Goal: Information Seeking & Learning: Learn about a topic

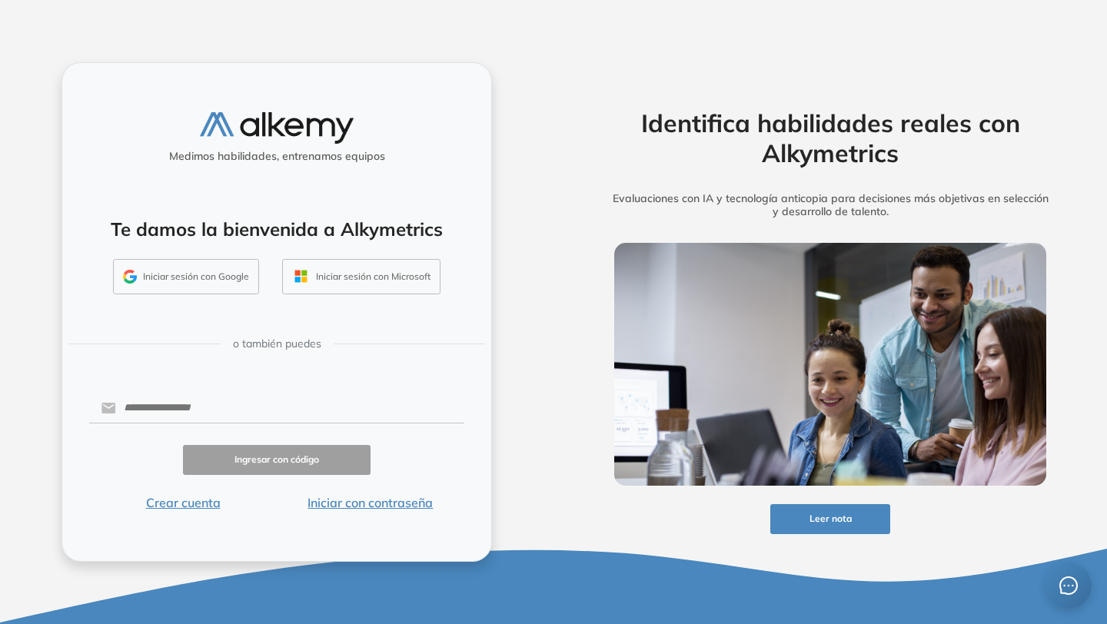
click at [237, 272] on button "Iniciar sesión con Google" at bounding box center [186, 276] width 146 height 35
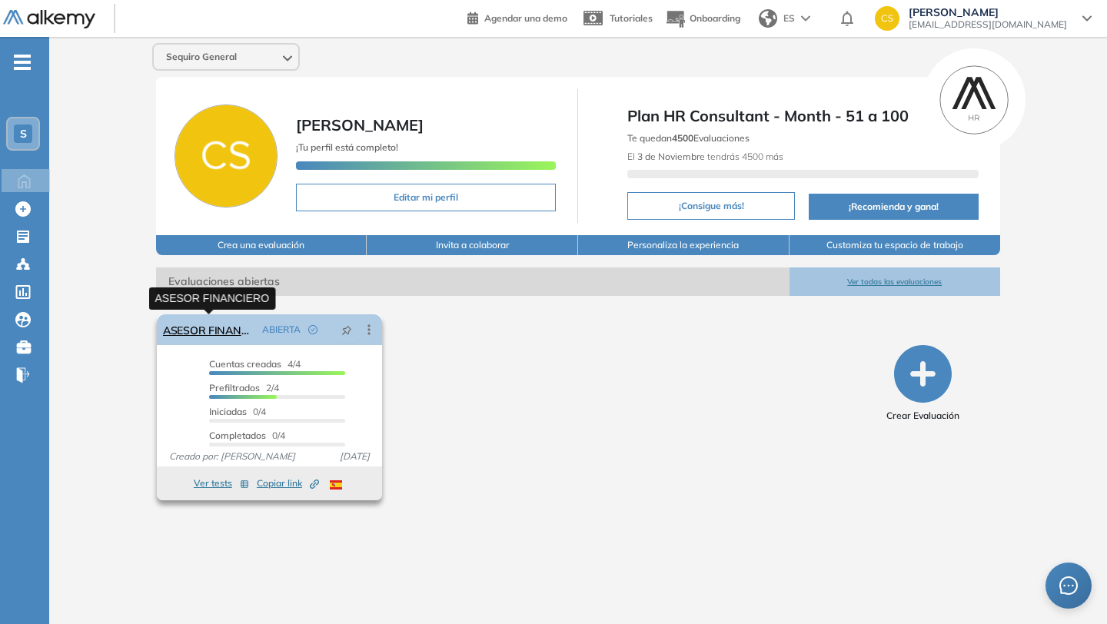
click at [221, 333] on link "ASESOR FINANCIERO" at bounding box center [209, 329] width 93 height 31
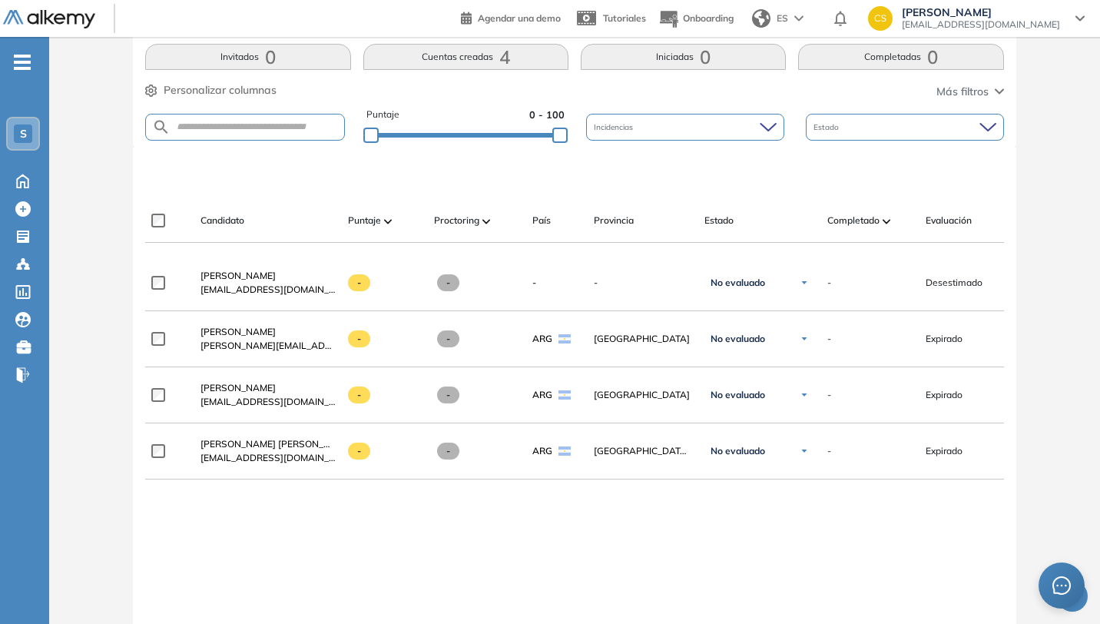
scroll to position [324, 0]
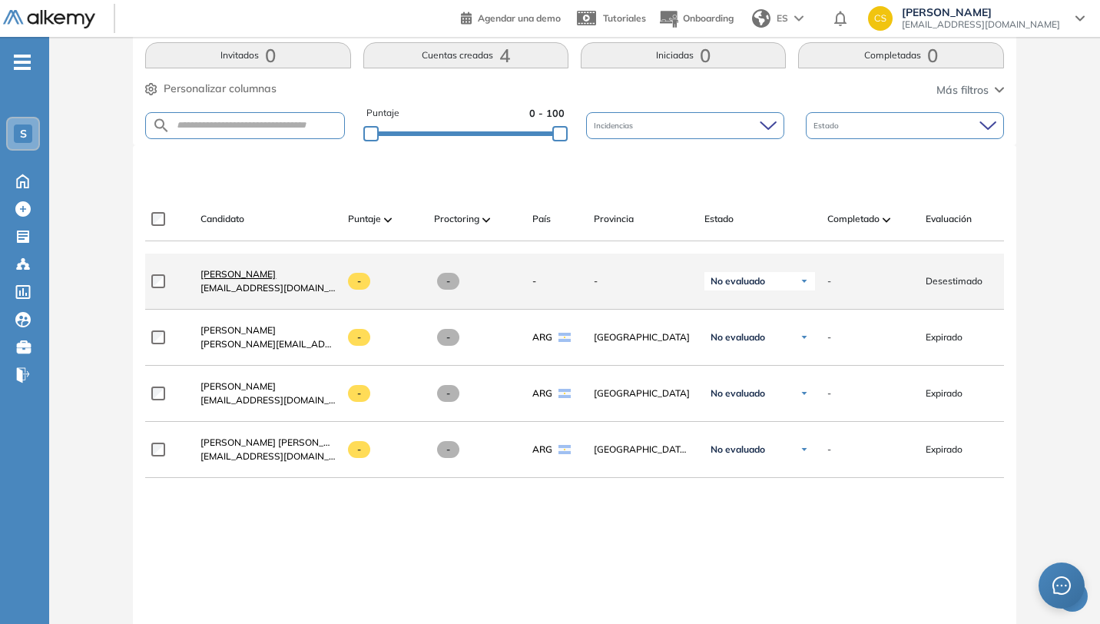
click at [236, 280] on span "[PERSON_NAME]" at bounding box center [238, 274] width 75 height 12
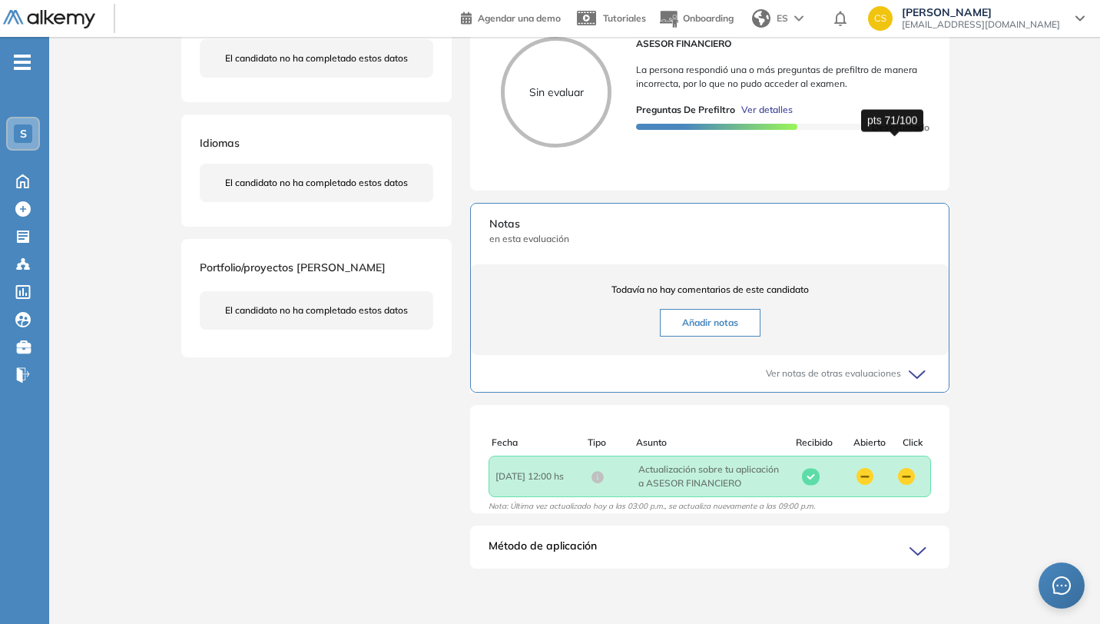
scroll to position [349, 0]
click at [926, 542] on icon at bounding box center [921, 552] width 22 height 22
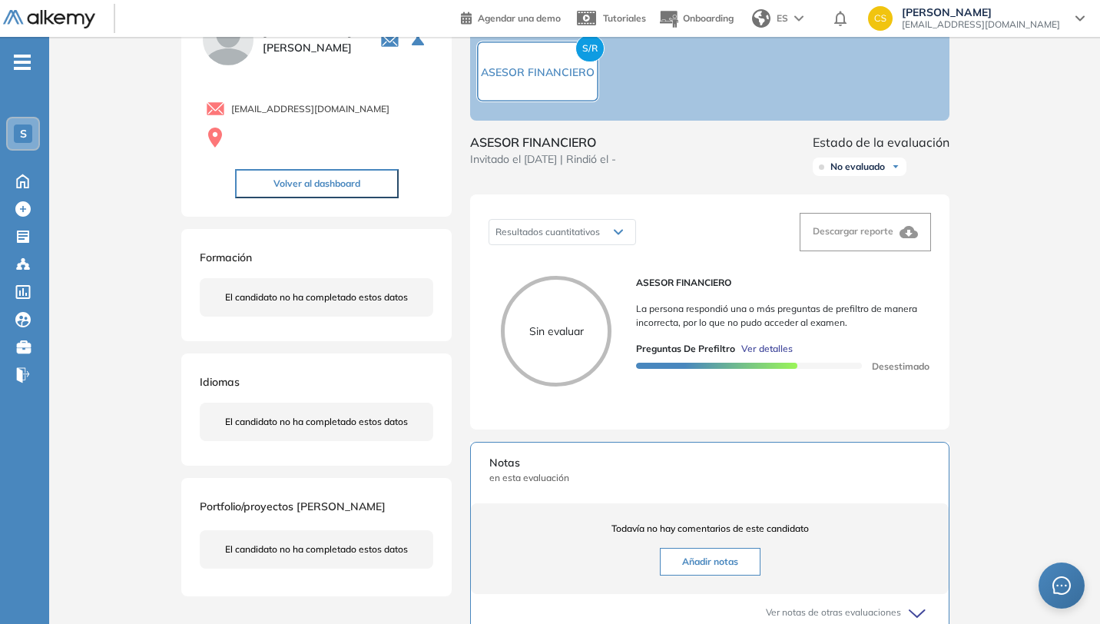
scroll to position [79, 0]
click at [603, 341] on p "Sin evaluar" at bounding box center [556, 333] width 103 height 16
click at [756, 357] on span "Ver detalles" at bounding box center [767, 350] width 51 height 14
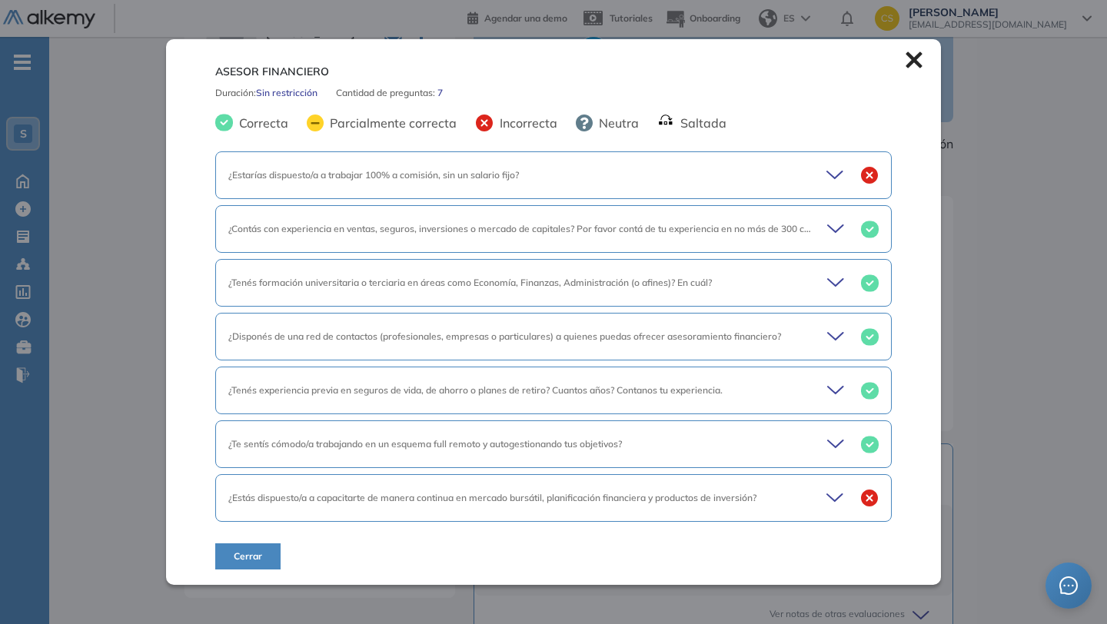
click at [905, 65] on icon at bounding box center [913, 59] width 16 height 16
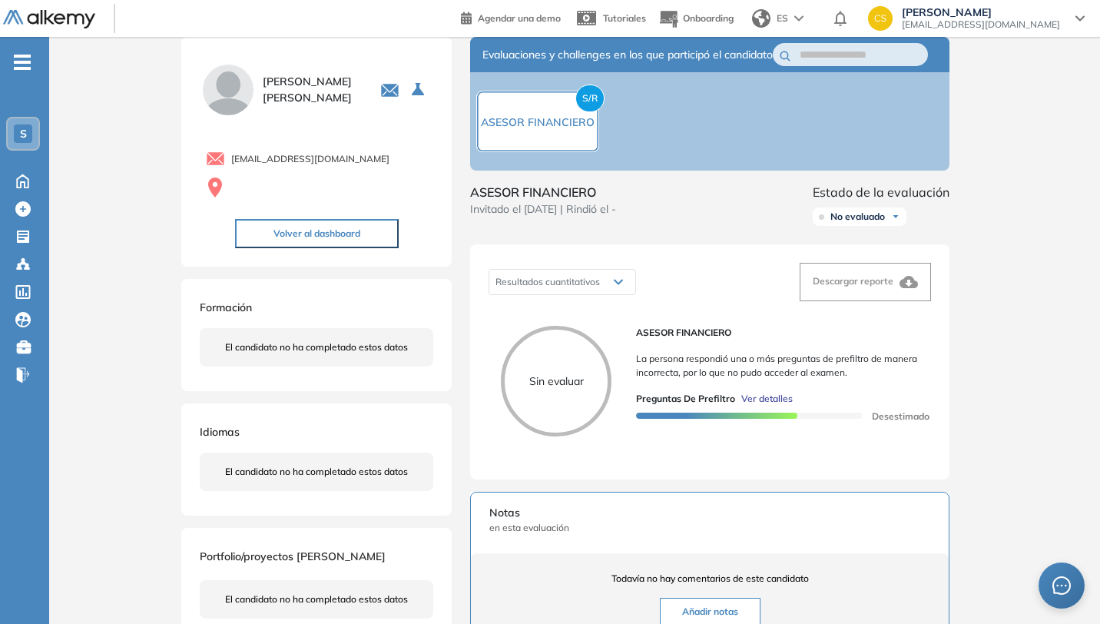
scroll to position [0, 0]
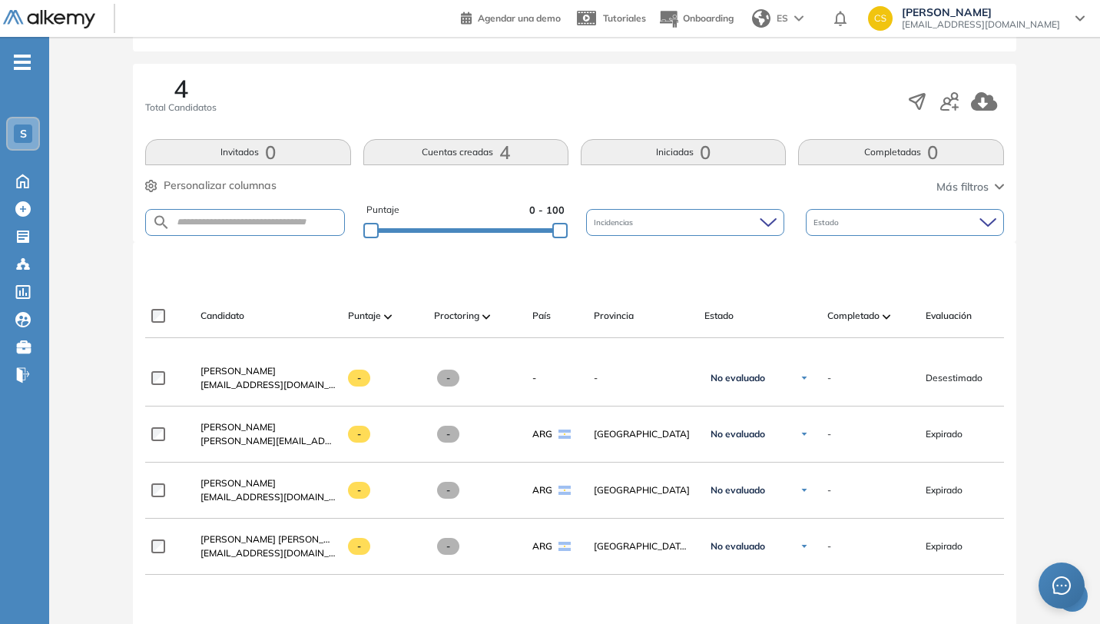
scroll to position [246, 0]
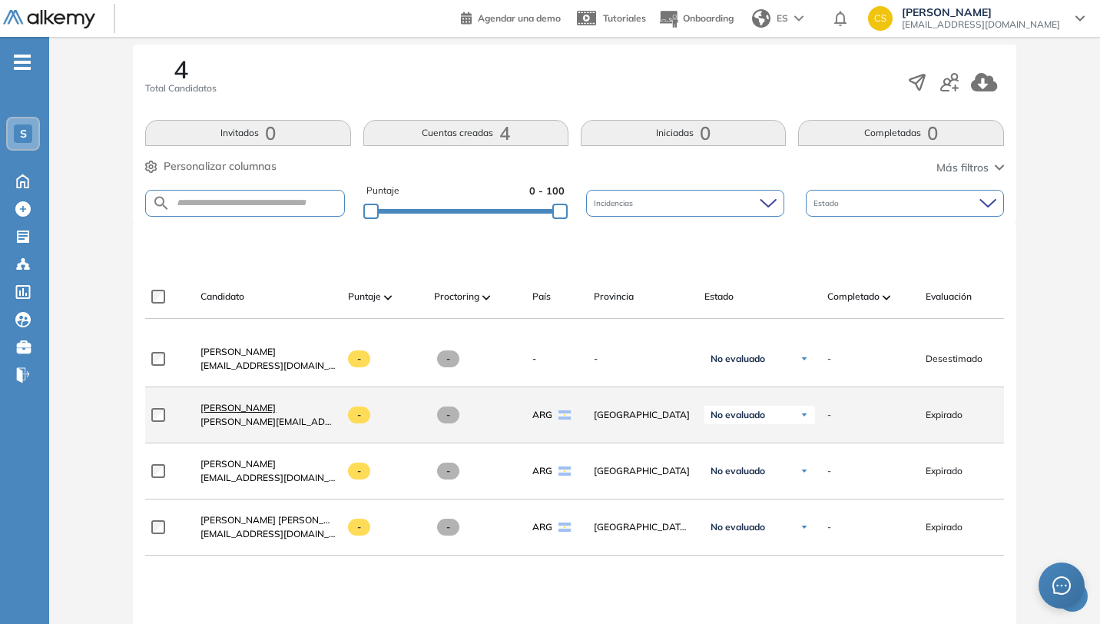
click at [267, 413] on span "[PERSON_NAME]" at bounding box center [238, 408] width 75 height 12
